Goal: Complete application form

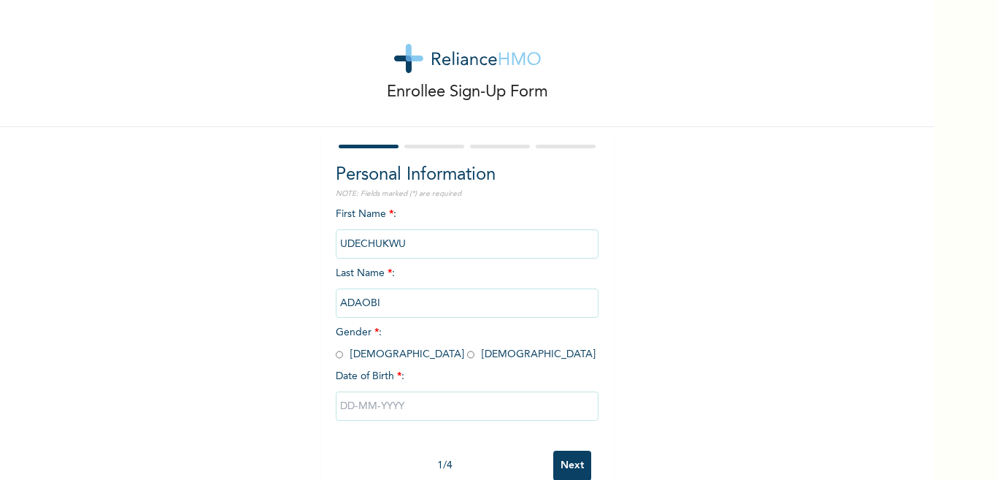
scroll to position [35, 0]
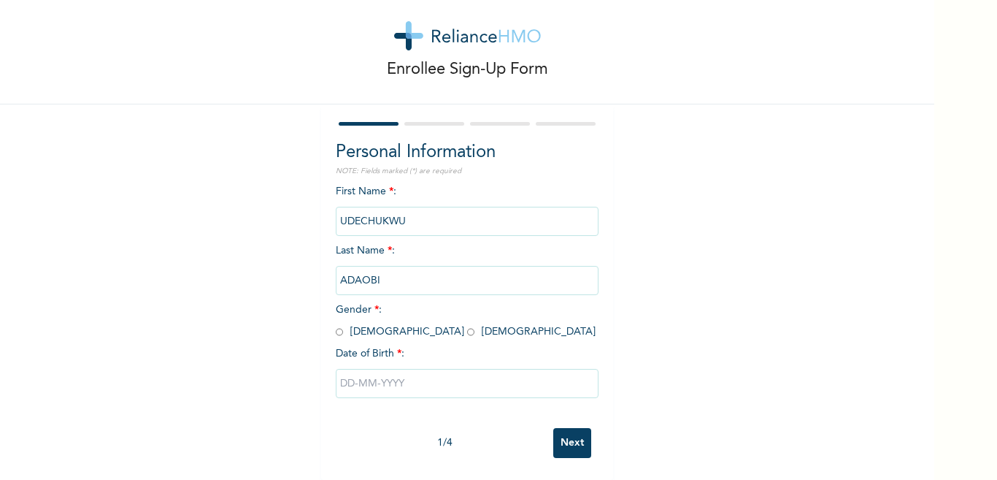
click at [467, 325] on input "radio" at bounding box center [470, 332] width 7 height 14
radio input "true"
click at [409, 210] on input "UDECHUKWU" at bounding box center [467, 221] width 263 height 29
click at [459, 215] on input "UDECHUKWU" at bounding box center [467, 221] width 263 height 29
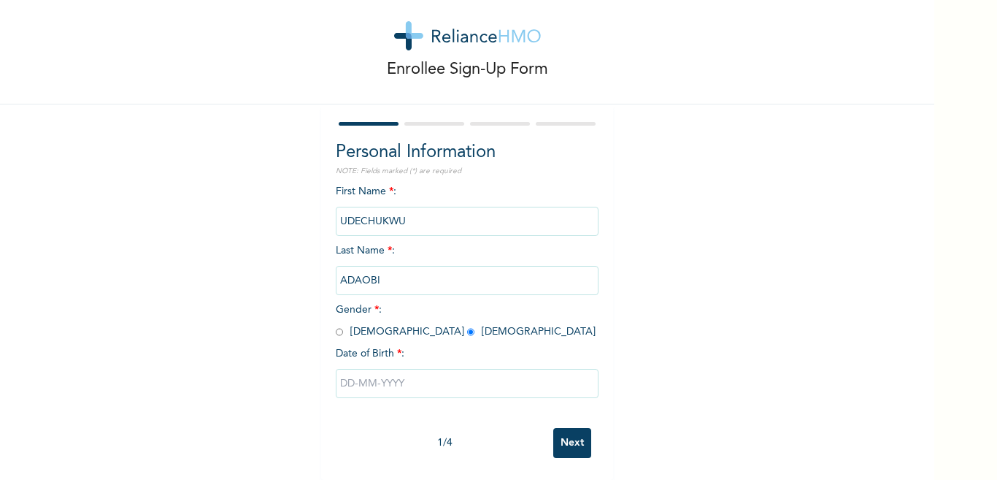
click at [459, 215] on input "UDECHUKWU" at bounding box center [467, 221] width 263 height 29
click at [454, 216] on input "UDECHUKWU" at bounding box center [467, 221] width 263 height 29
click at [411, 374] on input "text" at bounding box center [467, 383] width 263 height 29
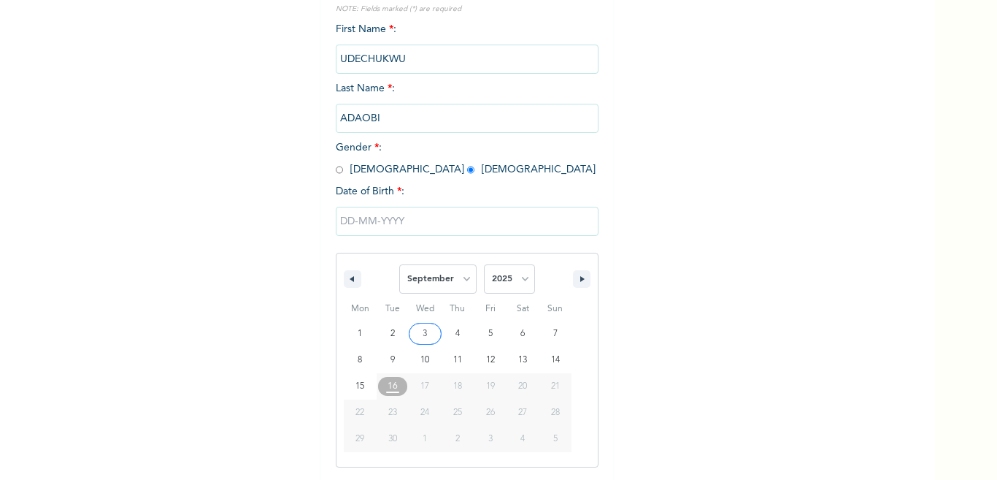
scroll to position [185, 0]
click at [448, 277] on select "January February March April May June July August September October November De…" at bounding box center [437, 277] width 77 height 29
select select "2"
click at [399, 264] on select "January February March April May June July August September October November De…" at bounding box center [437, 277] width 77 height 29
click at [493, 277] on select "2025 2024 2023 2022 2021 2020 2019 2018 2017 2016 2015 2014 2013 2012 2011 2010…" at bounding box center [509, 277] width 51 height 29
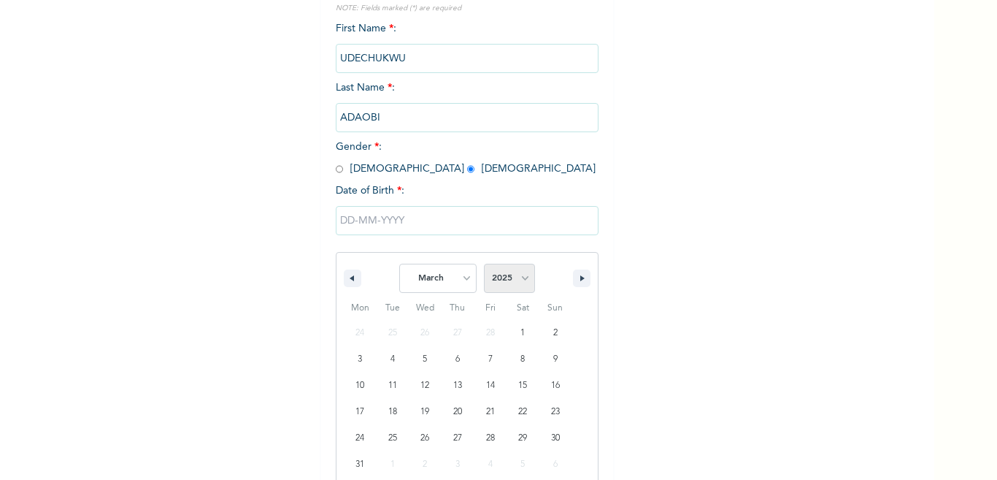
click at [493, 277] on select "2025 2024 2023 2022 2021 2020 2019 2018 2017 2016 2015 2014 2013 2012 2011 2010…" at bounding box center [509, 277] width 51 height 29
type input "[DATE]"
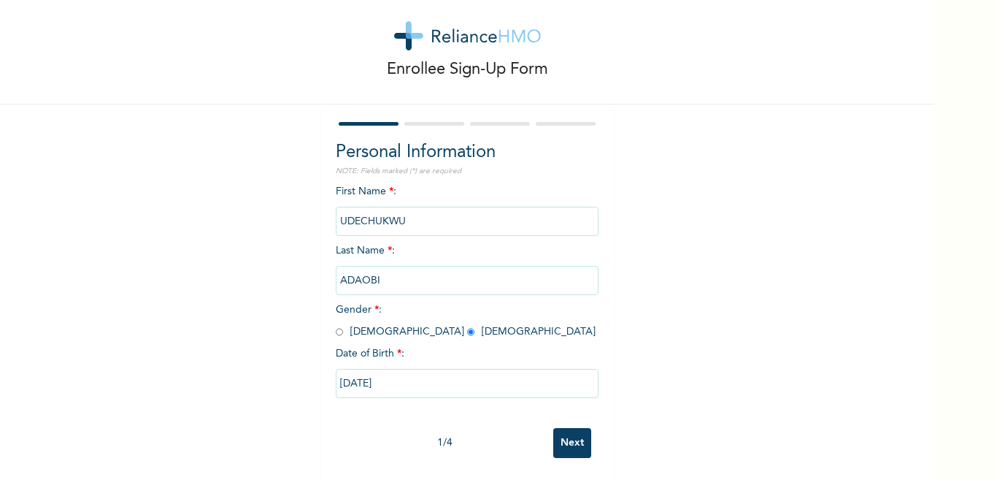
scroll to position [35, 0]
click at [401, 207] on input "UDECHUKWU" at bounding box center [467, 221] width 263 height 29
click at [394, 207] on input "UDECHUKWU" at bounding box center [467, 221] width 263 height 29
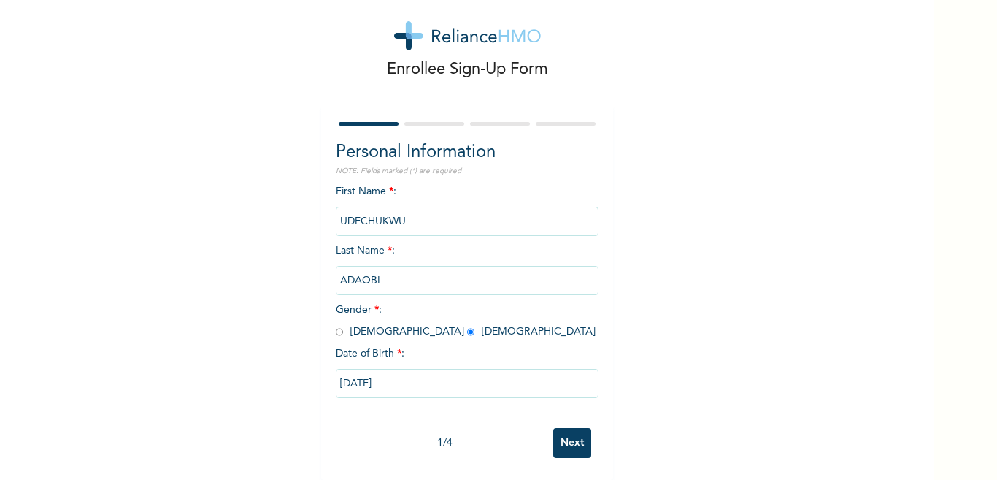
click at [394, 207] on input "UDECHUKWU" at bounding box center [467, 221] width 263 height 29
click at [567, 431] on input "Next" at bounding box center [572, 443] width 38 height 30
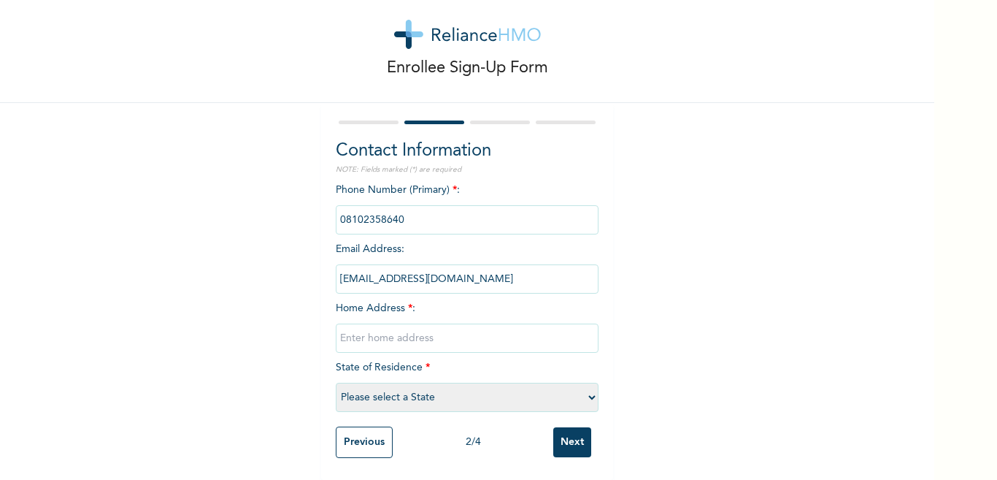
click at [375, 323] on input "text" at bounding box center [467, 337] width 263 height 29
type input "[GEOGRAPHIC_DATA] OPPOSITE [GEOGRAPHIC_DATA]"
click at [470, 385] on select "Please select a State [PERSON_NAME] (FCT) [PERSON_NAME] Ibom [GEOGRAPHIC_DATA] …" at bounding box center [467, 396] width 263 height 29
select select "25"
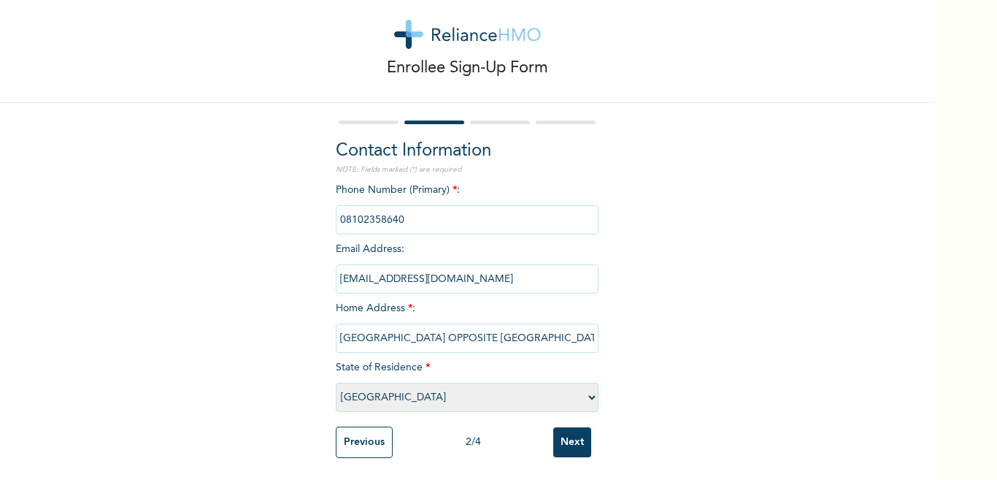
click at [336, 382] on select "Please select a State [PERSON_NAME] (FCT) [PERSON_NAME] Ibom [GEOGRAPHIC_DATA] …" at bounding box center [467, 396] width 263 height 29
click at [571, 433] on input "Next" at bounding box center [572, 442] width 38 height 30
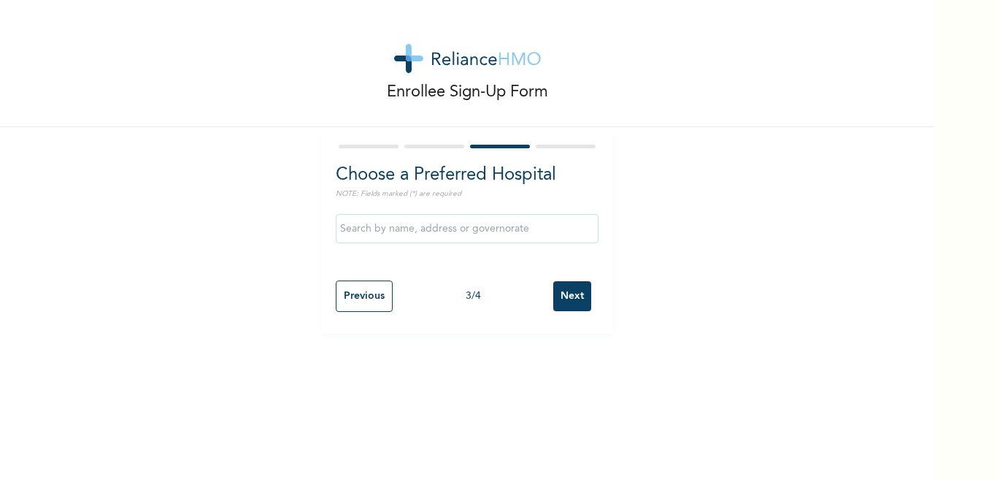
click at [370, 301] on input "Previous" at bounding box center [364, 295] width 57 height 31
select select "25"
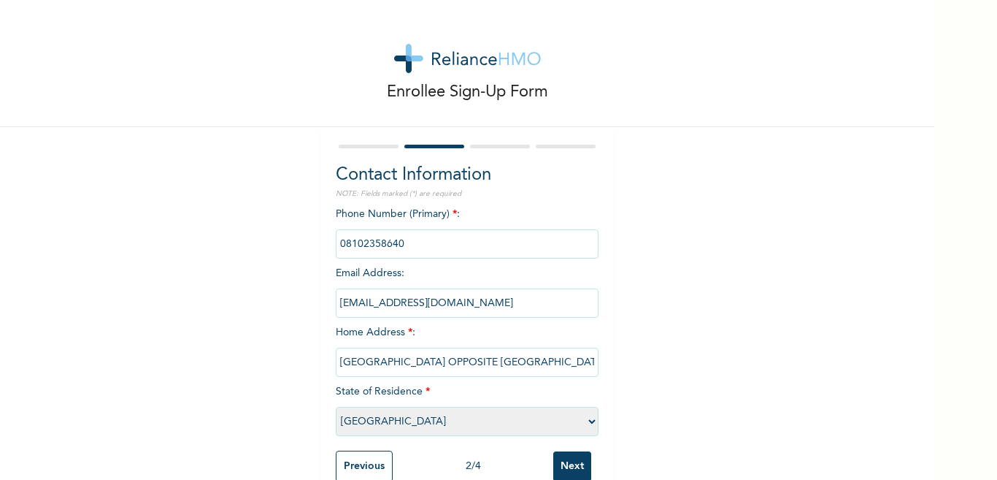
click at [569, 461] on input "Next" at bounding box center [572, 466] width 38 height 30
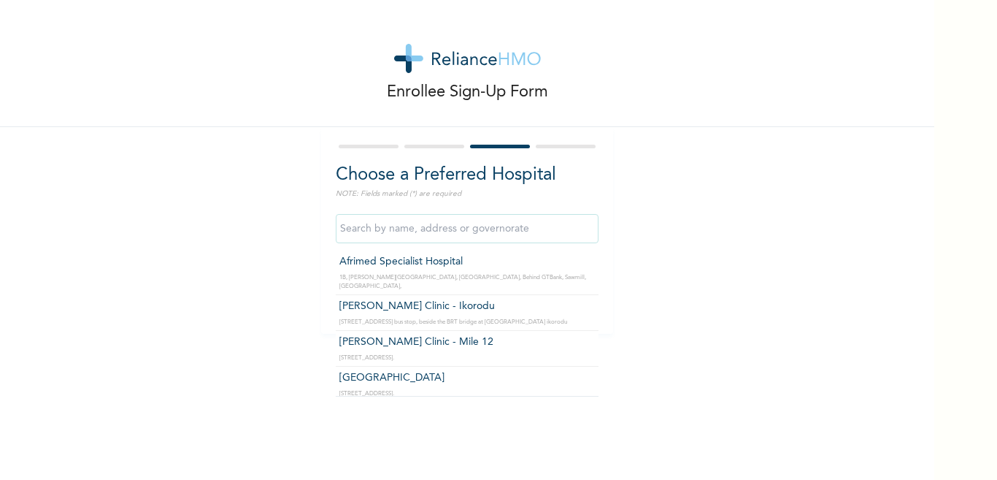
click at [442, 226] on input "text" at bounding box center [467, 228] width 263 height 29
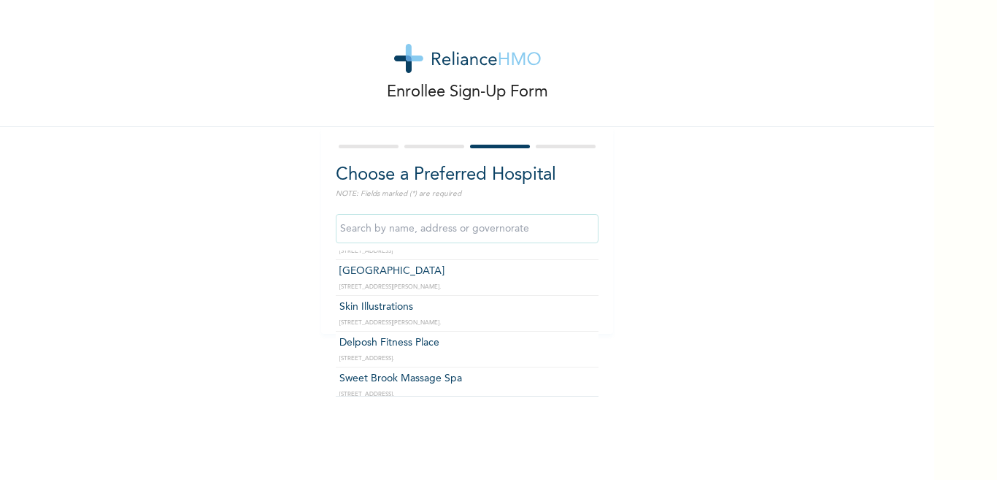
scroll to position [19038, 0]
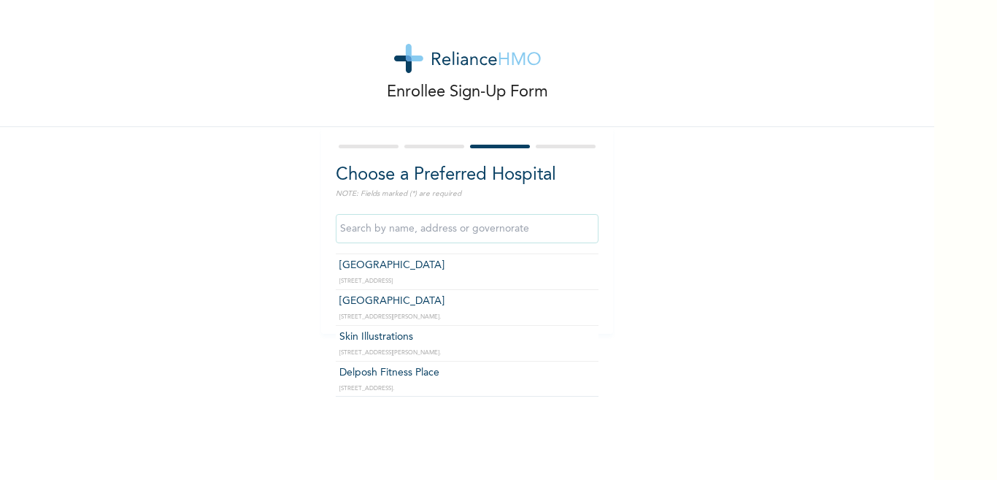
type input "Cedar Group of Hospital"
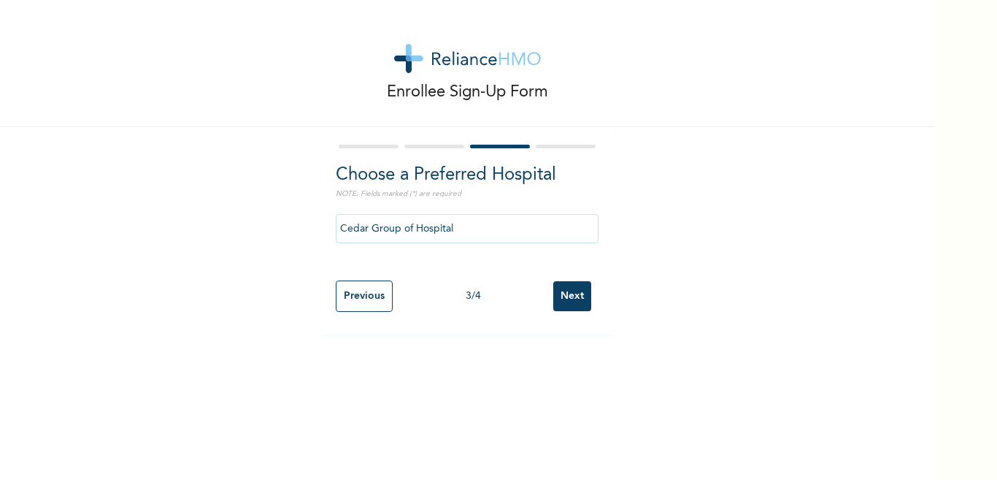
click at [573, 288] on input "Next" at bounding box center [572, 296] width 38 height 30
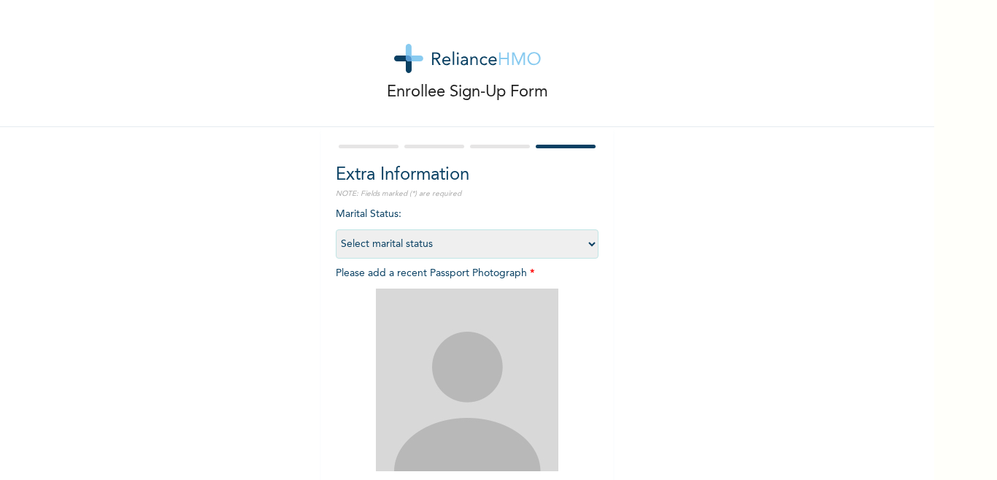
click at [413, 243] on select "Select marital status [DEMOGRAPHIC_DATA] Married [DEMOGRAPHIC_DATA] Widow/[DEMO…" at bounding box center [467, 243] width 263 height 29
click at [433, 243] on select "Select marital status [DEMOGRAPHIC_DATA] Married [DEMOGRAPHIC_DATA] Widow/[DEMO…" at bounding box center [467, 243] width 263 height 29
select select "1"
click at [336, 229] on select "Select marital status [DEMOGRAPHIC_DATA] Married [DEMOGRAPHIC_DATA] Widow/[DEMO…" at bounding box center [467, 243] width 263 height 29
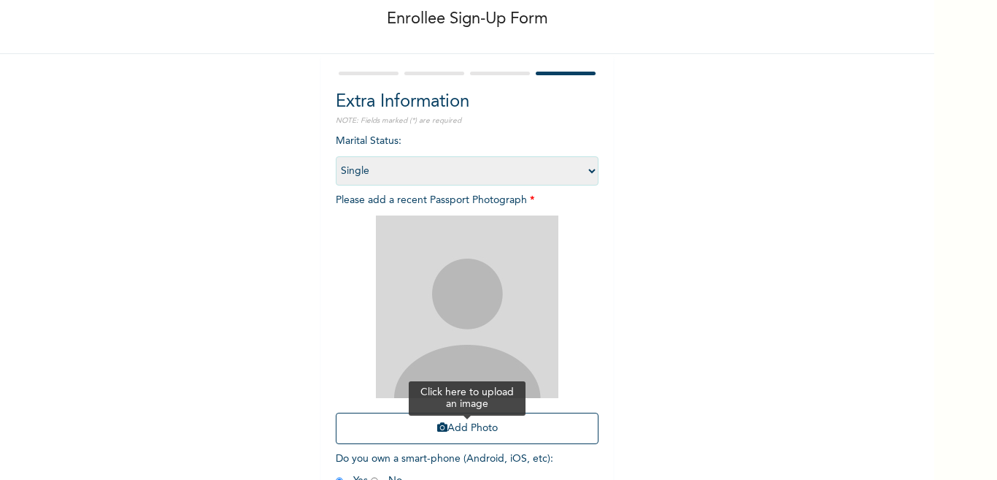
click at [436, 422] on button "Add Photo" at bounding box center [467, 427] width 263 height 31
click at [463, 172] on select "Select marital status [DEMOGRAPHIC_DATA] Married [DEMOGRAPHIC_DATA] Widow/[DEMO…" at bounding box center [467, 170] width 263 height 29
click at [336, 156] on select "Select marital status [DEMOGRAPHIC_DATA] Married [DEMOGRAPHIC_DATA] Widow/[DEMO…" at bounding box center [467, 170] width 263 height 29
click at [474, 431] on button "Add Photo" at bounding box center [467, 427] width 263 height 31
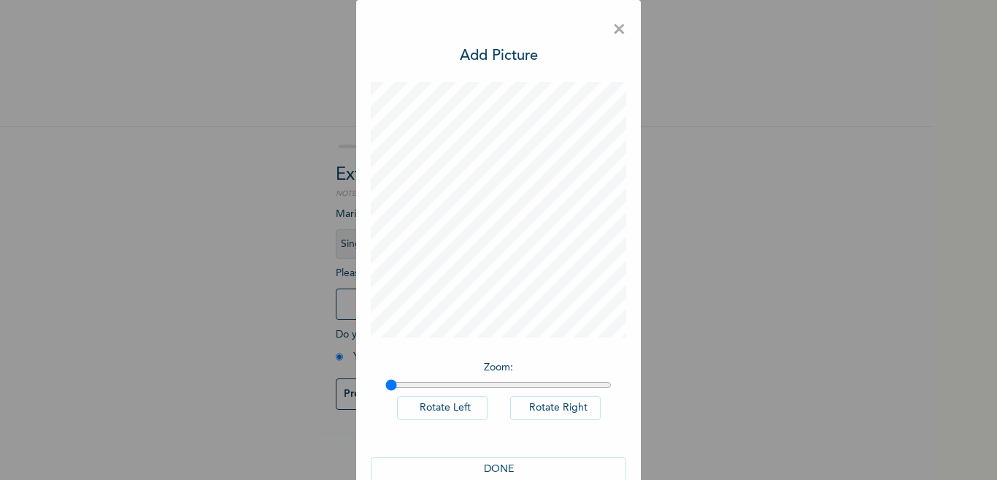
scroll to position [0, 0]
click at [502, 467] on button "DONE" at bounding box center [498, 469] width 255 height 24
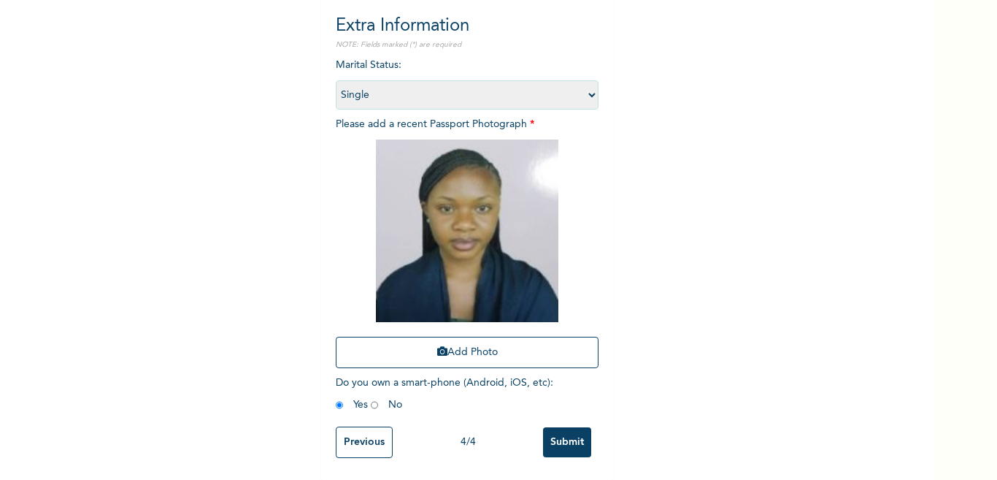
scroll to position [161, 0]
click at [566, 431] on input "Submit" at bounding box center [567, 442] width 48 height 30
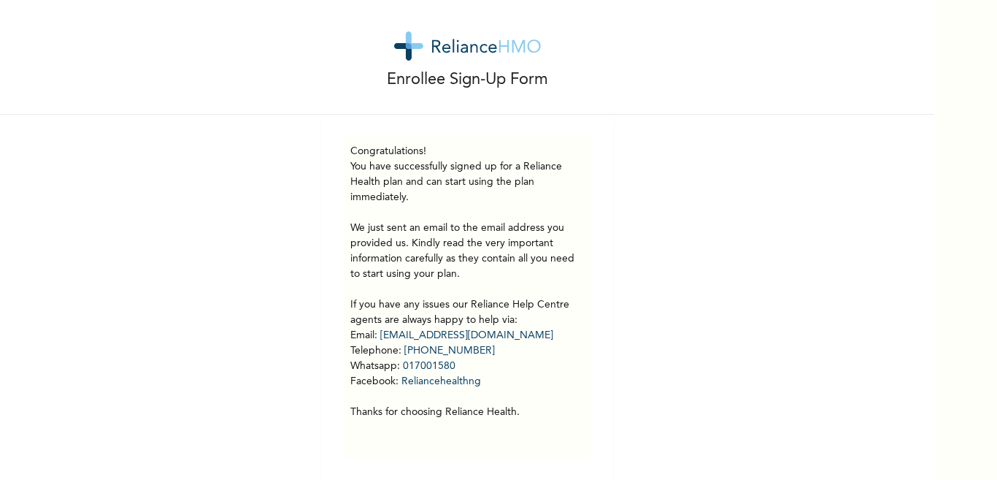
scroll to position [25, 0]
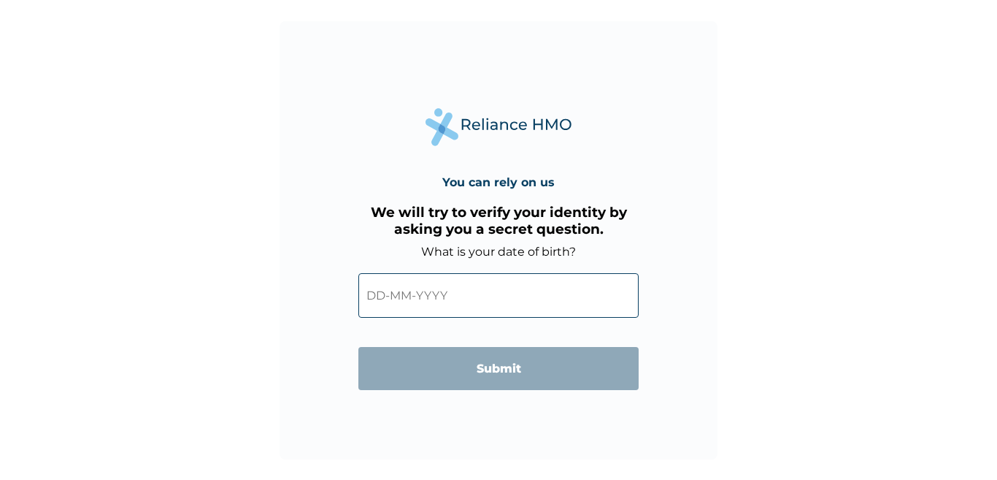
click at [442, 301] on input "text" at bounding box center [498, 295] width 280 height 45
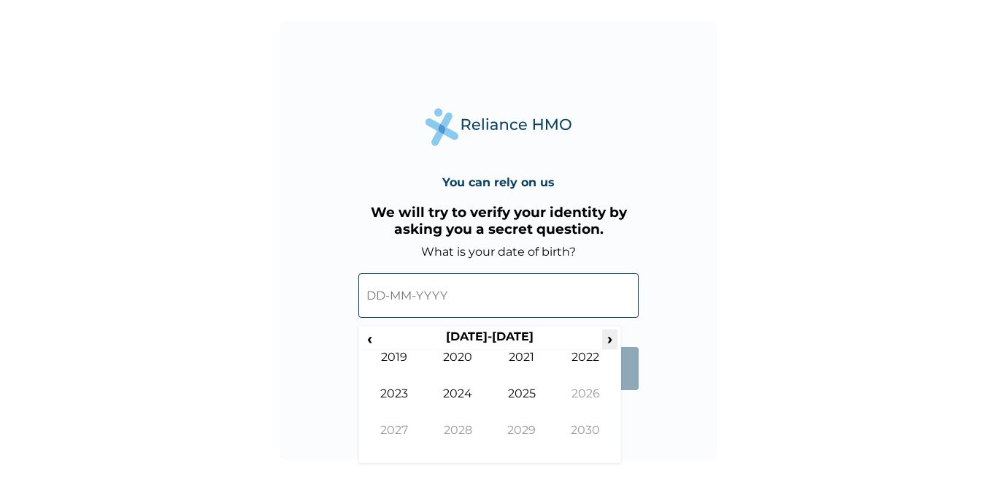
click at [607, 343] on span "›" at bounding box center [610, 338] width 16 height 18
click at [496, 332] on th "[DATE]-[DATE]" at bounding box center [489, 339] width 224 height 20
click at [612, 340] on span "›" at bounding box center [610, 338] width 16 height 18
click at [394, 342] on th "[DATE]-[DATE]" at bounding box center [489, 339] width 224 height 20
click at [367, 339] on span "‹" at bounding box center [369, 338] width 15 height 18
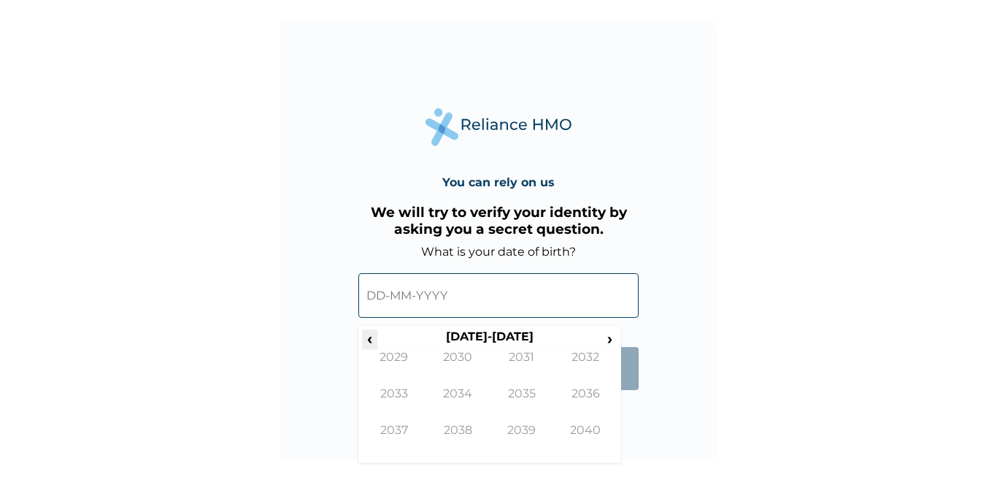
click at [367, 339] on span "‹" at bounding box center [369, 338] width 15 height 18
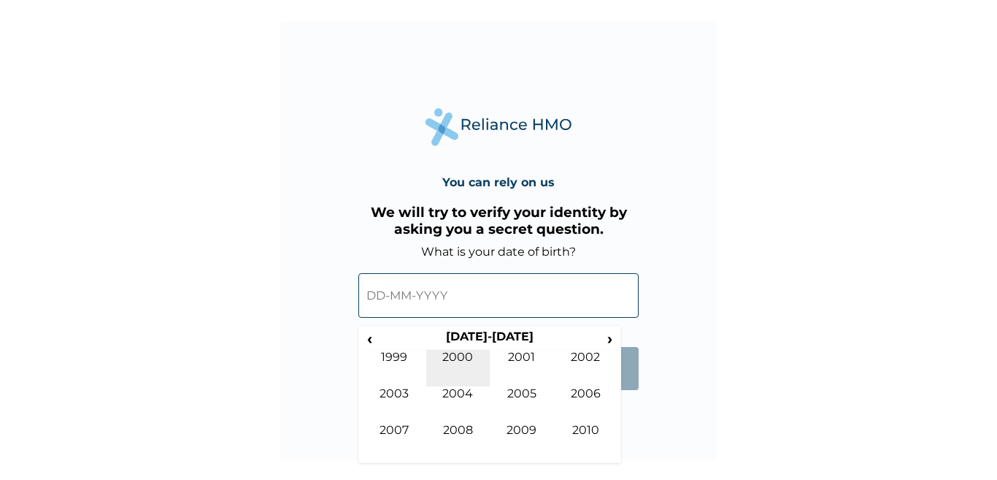
click at [458, 353] on td "2000" at bounding box center [458, 368] width 64 height 36
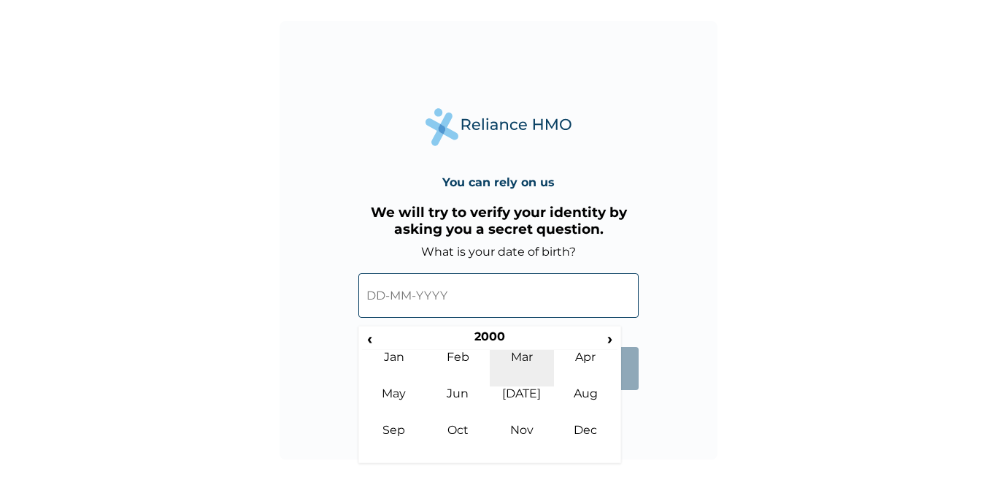
click at [527, 361] on td "Mar" at bounding box center [522, 368] width 64 height 36
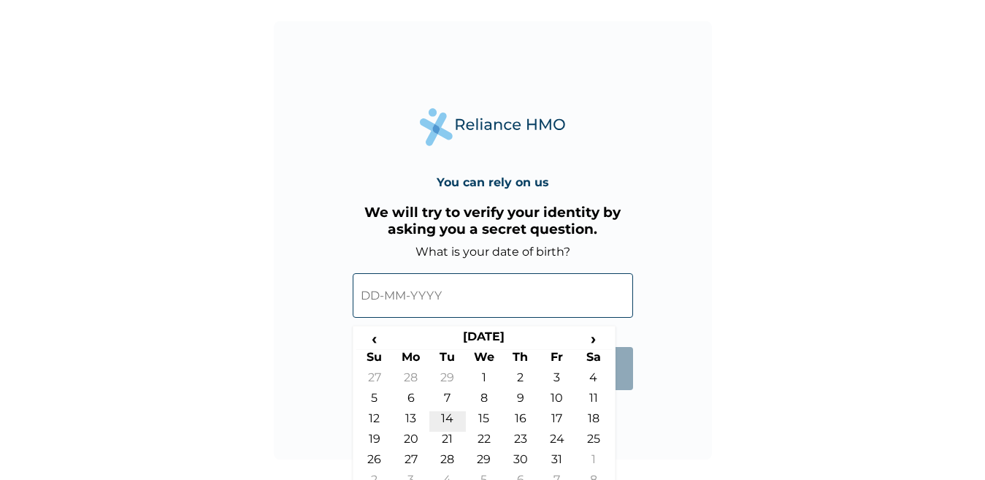
click at [447, 425] on td "14" at bounding box center [447, 421] width 36 height 20
type input "[DATE]"
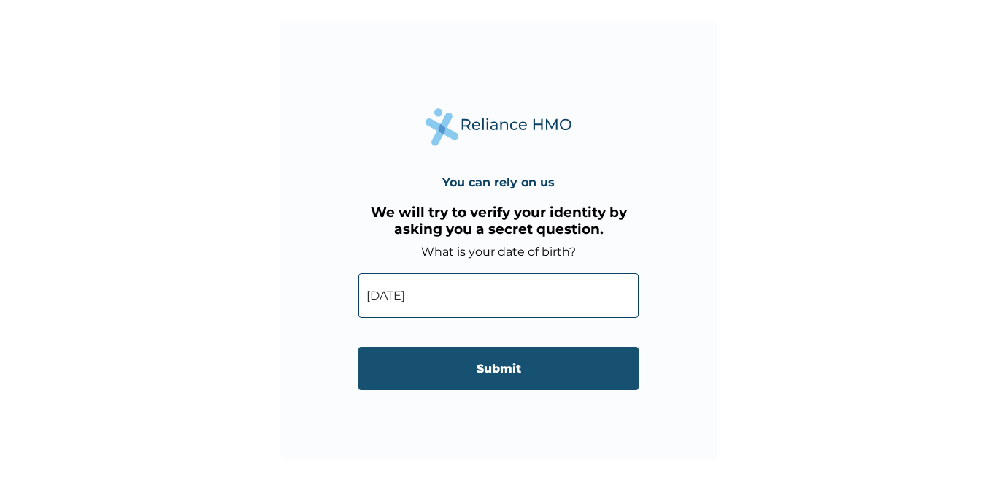
click at [430, 363] on input "Submit" at bounding box center [498, 368] width 280 height 43
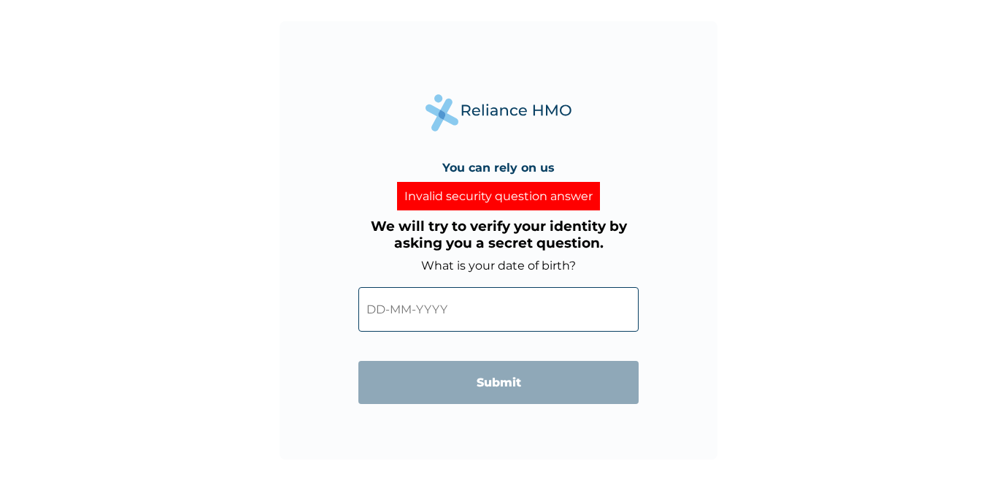
click at [471, 311] on input "text" at bounding box center [498, 309] width 280 height 45
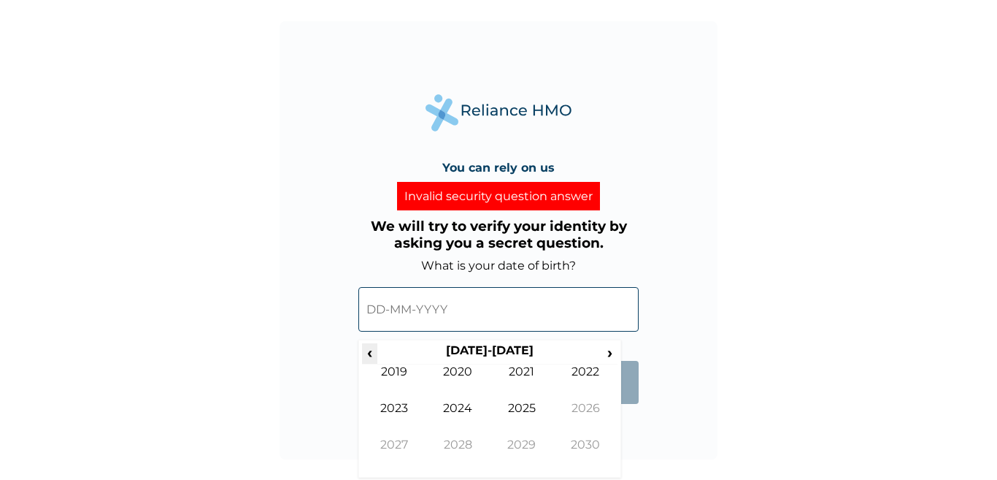
click at [374, 351] on span "‹" at bounding box center [369, 352] width 15 height 18
click at [374, 357] on span "‹" at bounding box center [369, 352] width 15 height 18
click at [457, 372] on td "2000" at bounding box center [458, 382] width 64 height 36
click at [529, 371] on td "Mar" at bounding box center [522, 382] width 64 height 36
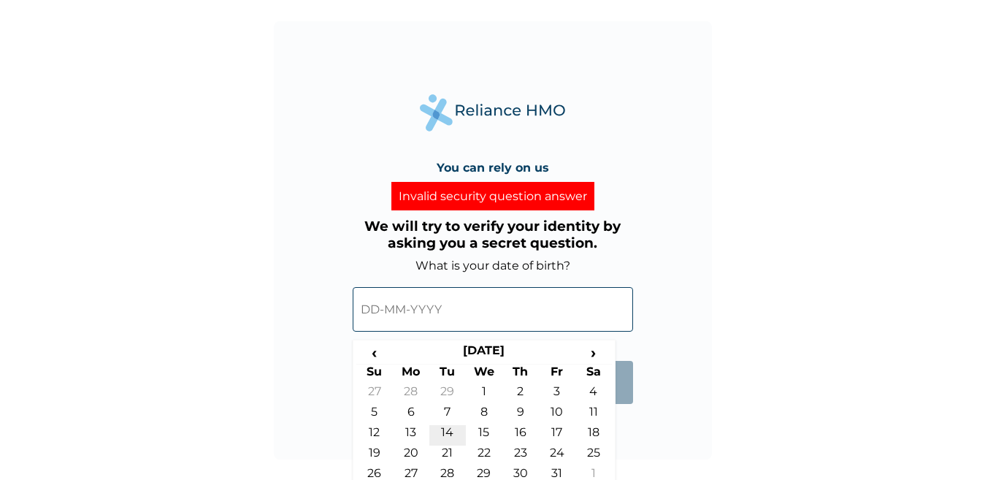
click at [446, 431] on td "14" at bounding box center [447, 435] width 36 height 20
type input "[DATE]"
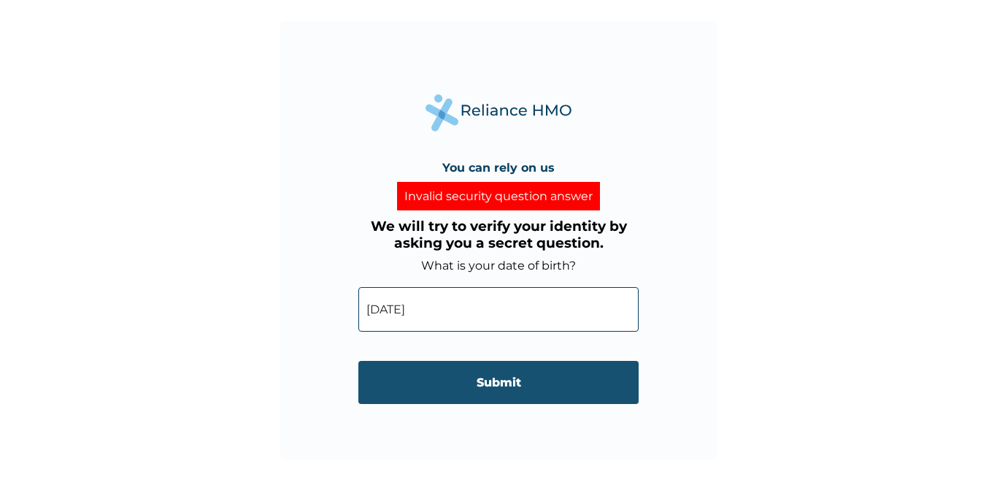
click at [492, 373] on input "Submit" at bounding box center [498, 382] width 280 height 43
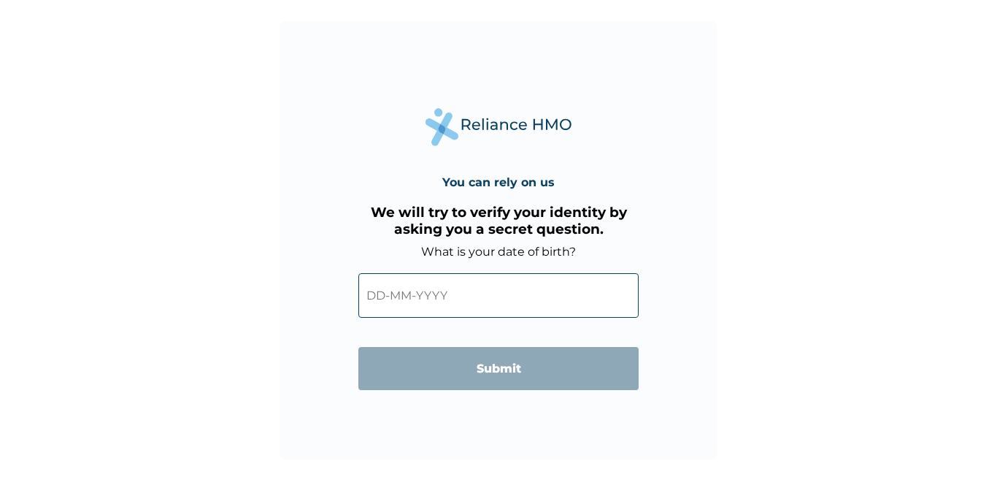
click at [561, 307] on input "text" at bounding box center [498, 295] width 280 height 45
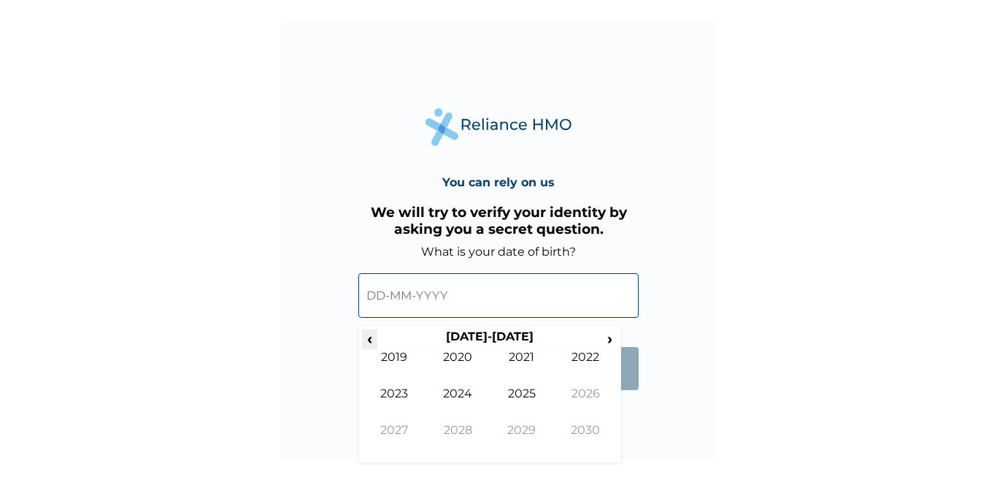
click at [377, 337] on span "‹" at bounding box center [369, 338] width 15 height 18
click at [374, 337] on span "‹" at bounding box center [369, 338] width 15 height 18
click at [571, 435] on td "2000" at bounding box center [586, 441] width 64 height 36
click at [522, 354] on td "Mar" at bounding box center [522, 368] width 64 height 36
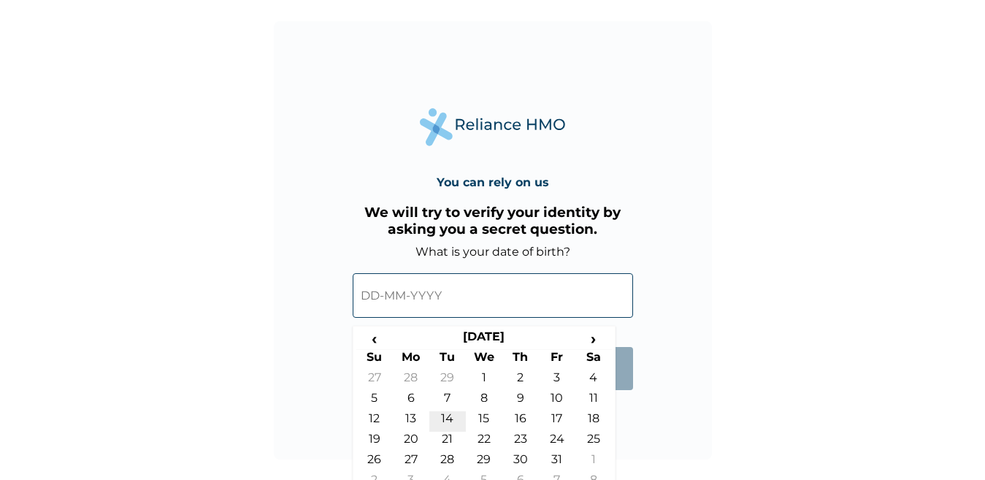
click at [447, 419] on td "14" at bounding box center [447, 421] width 36 height 20
type input "[DATE]"
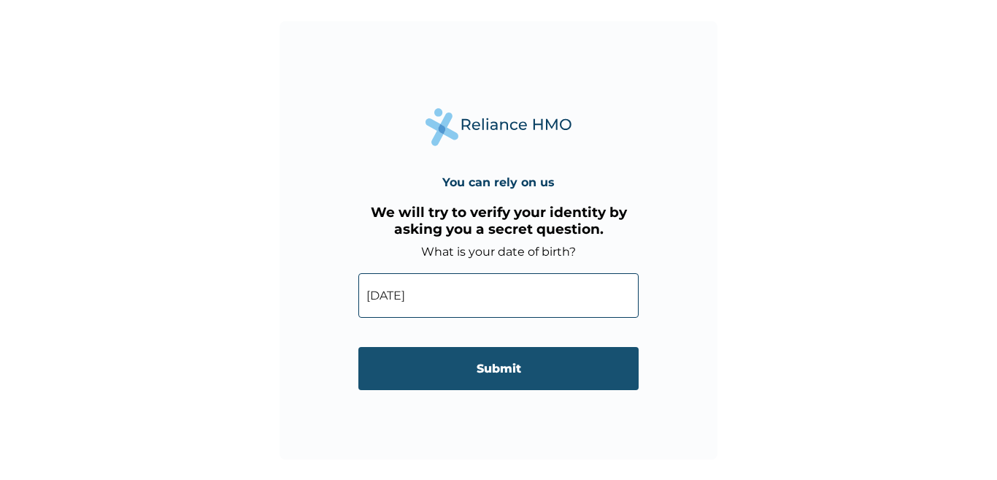
click at [489, 381] on input "Submit" at bounding box center [498, 368] width 280 height 43
